Goal: Find specific page/section: Find specific page/section

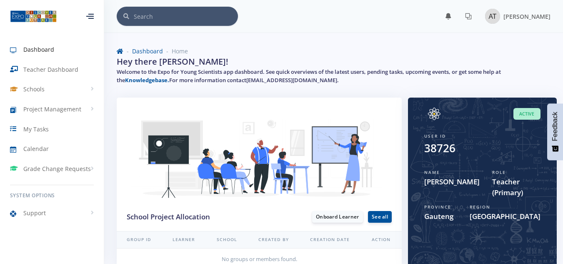
click at [143, 16] on input "text" at bounding box center [186, 16] width 104 height 19
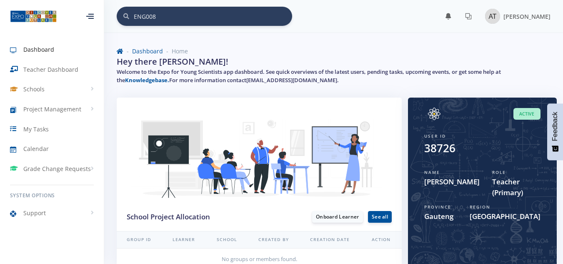
type input "ENG008"
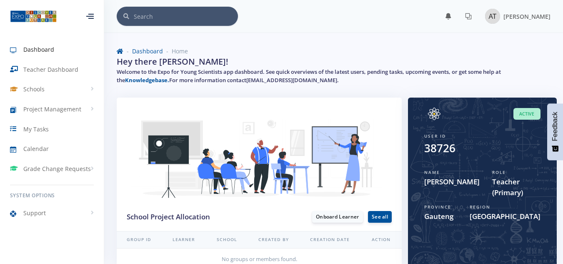
scroll to position [6, 6]
click at [43, 68] on span "Teacher Dashboard" at bounding box center [50, 69] width 55 height 9
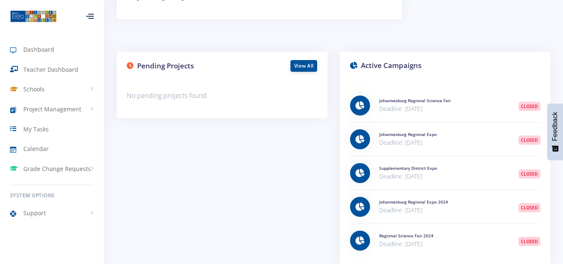
scroll to position [594, 0]
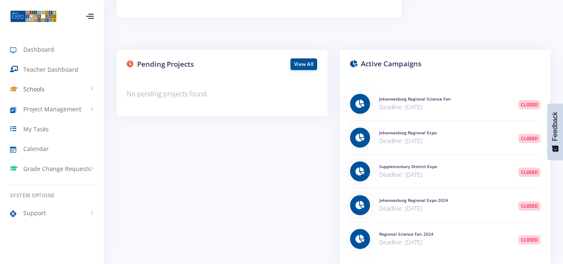
click at [39, 89] on span "Schools" at bounding box center [33, 89] width 21 height 9
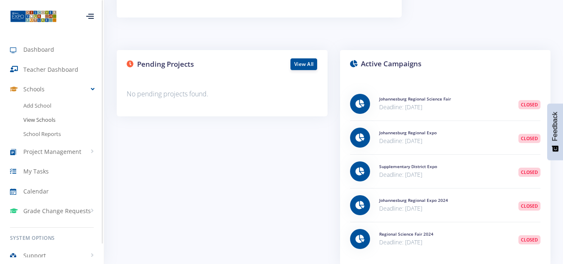
click at [46, 123] on link "View Schools" at bounding box center [52, 120] width 104 height 14
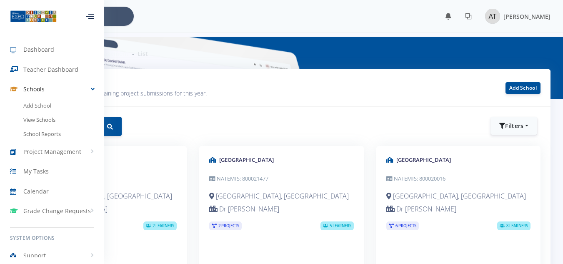
scroll to position [6, 6]
click at [40, 169] on span "My Tasks" at bounding box center [35, 171] width 25 height 9
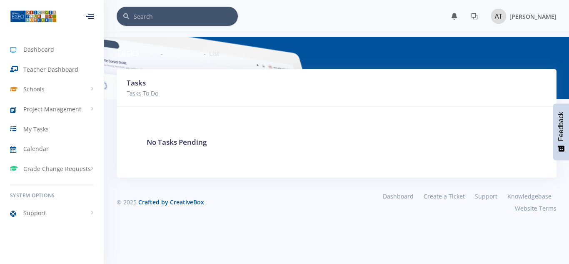
scroll to position [6, 6]
click at [168, 25] on input "text" at bounding box center [186, 16] width 104 height 19
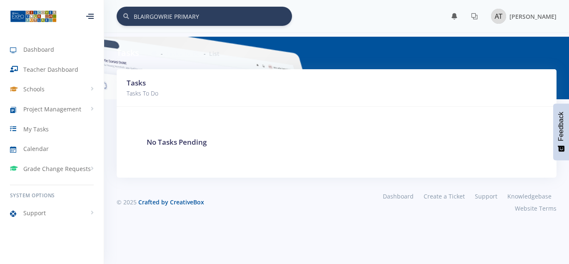
type input "BLAIRGOWRIE PRIMARY"
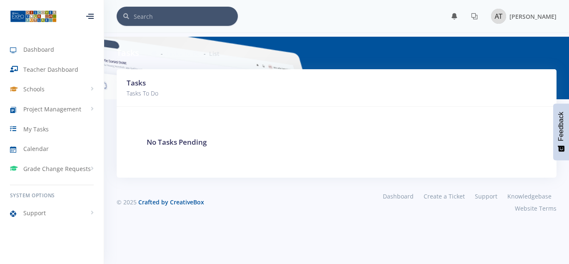
scroll to position [6, 6]
click at [55, 70] on span "Teacher Dashboard" at bounding box center [50, 69] width 55 height 9
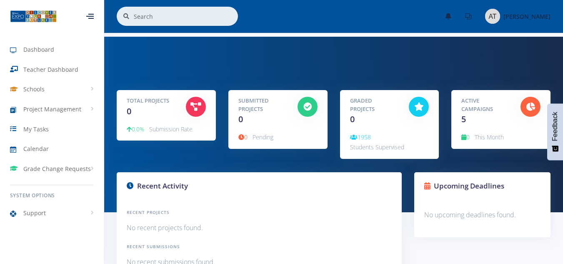
scroll to position [6, 6]
click at [29, 129] on span "My Tasks" at bounding box center [35, 129] width 25 height 9
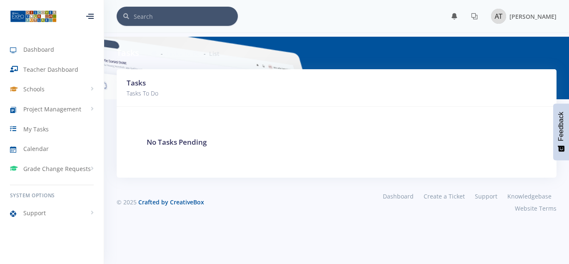
scroll to position [6, 6]
click at [32, 92] on span "Schools" at bounding box center [33, 89] width 21 height 9
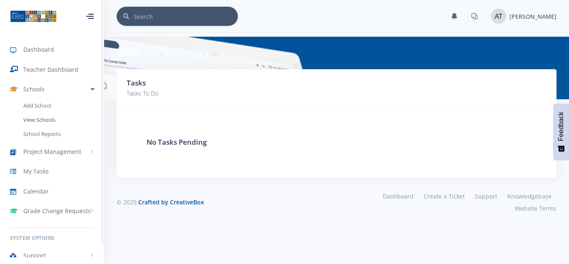
click at [38, 121] on link "View Schools" at bounding box center [52, 120] width 104 height 14
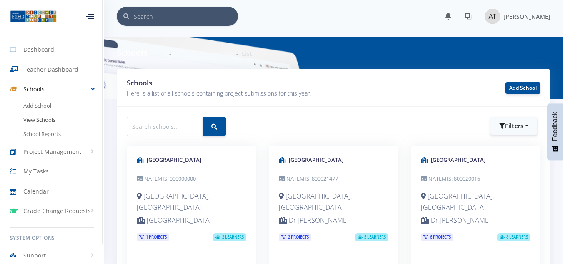
scroll to position [6, 6]
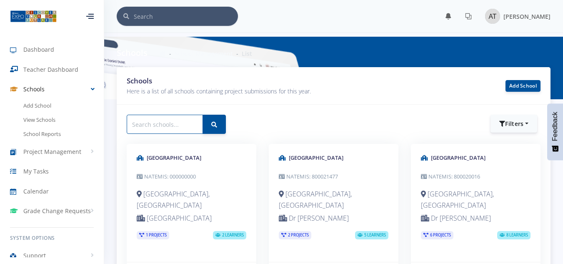
click at [155, 131] on input "text" at bounding box center [165, 124] width 76 height 19
type input "BLAIRGOWRIE PRI"
click at [220, 128] on button "submit" at bounding box center [214, 124] width 23 height 19
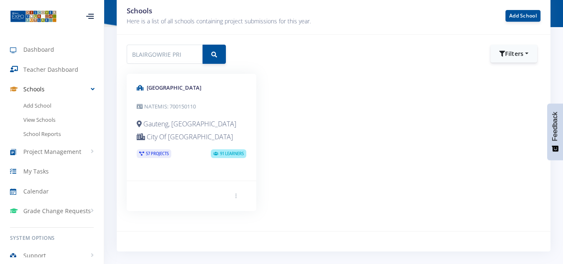
scroll to position [83, 0]
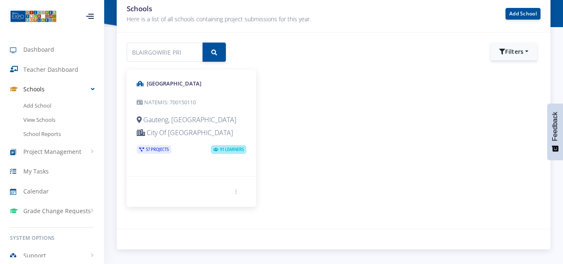
click at [153, 98] on small "NATEMIS: 700150110" at bounding box center [166, 102] width 59 height 8
click at [140, 149] on icon at bounding box center [141, 150] width 5 height 4
click at [150, 98] on small "NATEMIS: 700150110" at bounding box center [166, 102] width 59 height 8
click at [138, 81] on icon at bounding box center [140, 83] width 7 height 5
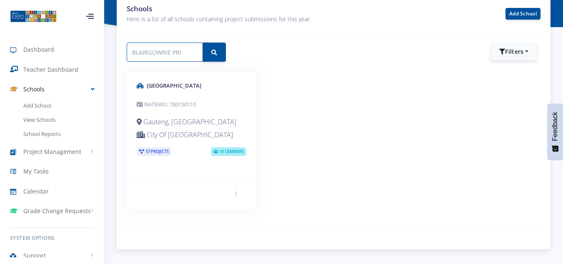
click at [158, 45] on input "BLAIRGOWRIE PRI" at bounding box center [165, 52] width 76 height 19
click at [215, 50] on icon "submit" at bounding box center [214, 53] width 6 height 6
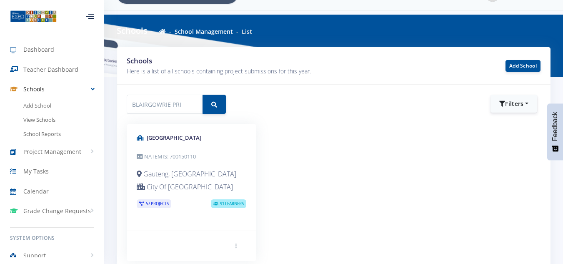
scroll to position [17, 0]
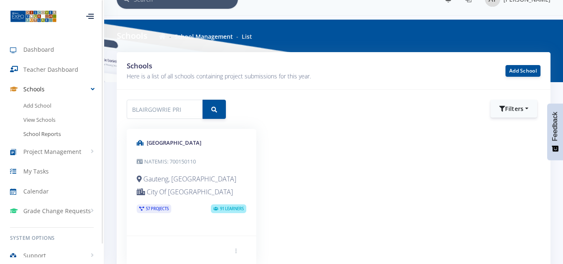
click at [52, 132] on link "School Reports" at bounding box center [52, 134] width 104 height 14
